Goal: Browse casually

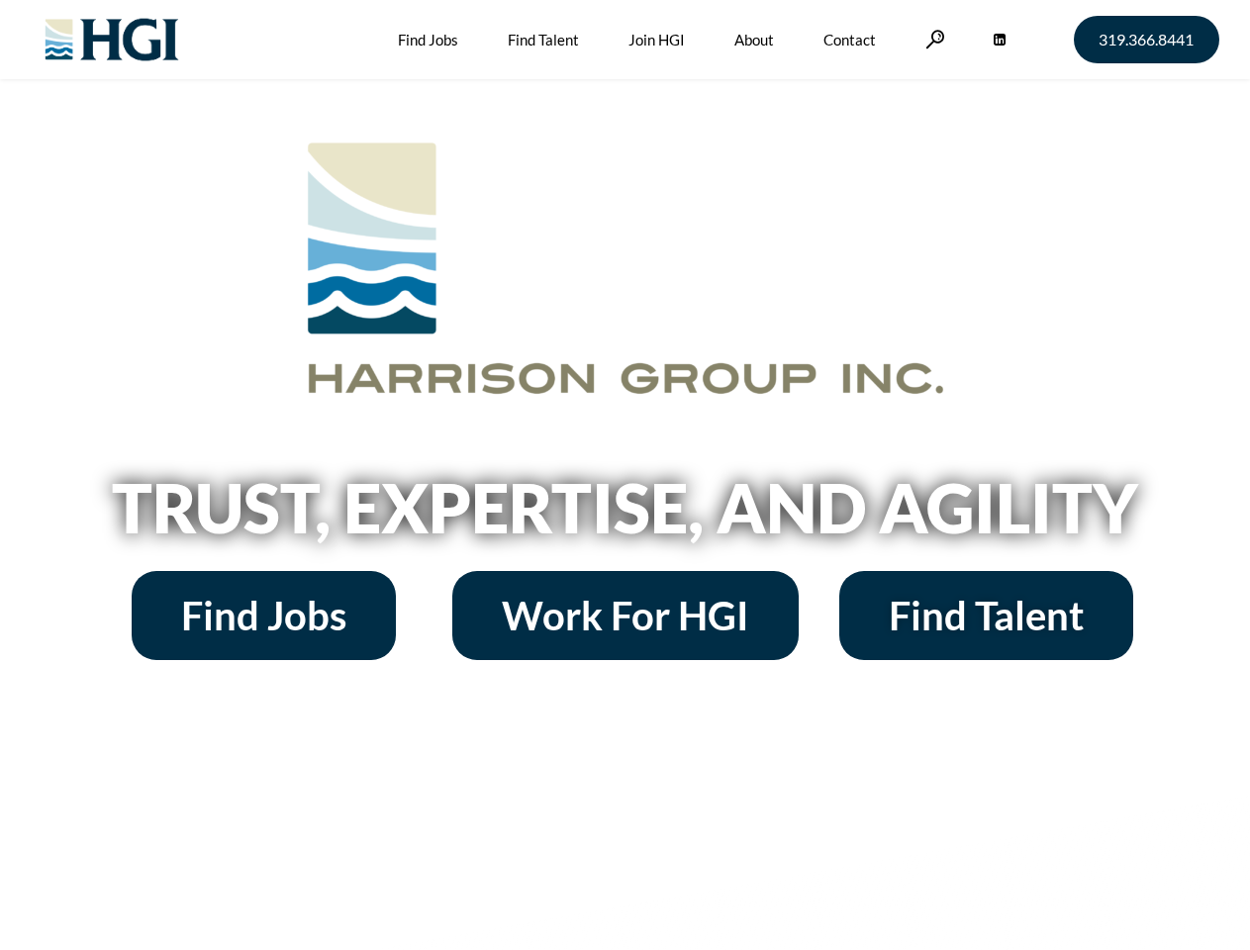
click at [624, 475] on h2 "Trust, Expertise, and Agility" at bounding box center [625, 507] width 1128 height 67
click at [932, 39] on link at bounding box center [935, 39] width 20 height 19
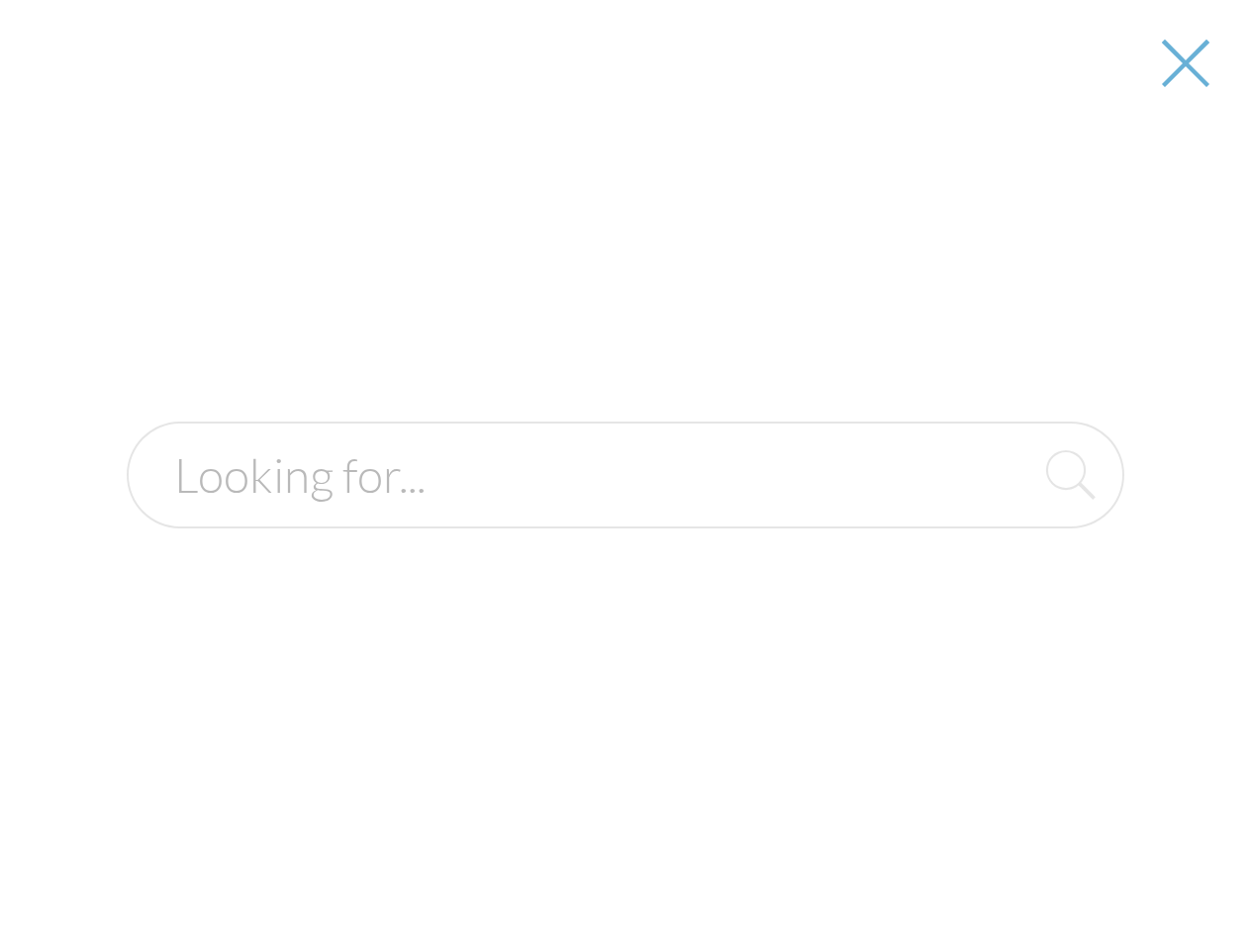
click at [624, 515] on h2 "Trust, Expertise, and Agility" at bounding box center [625, 507] width 1128 height 67
